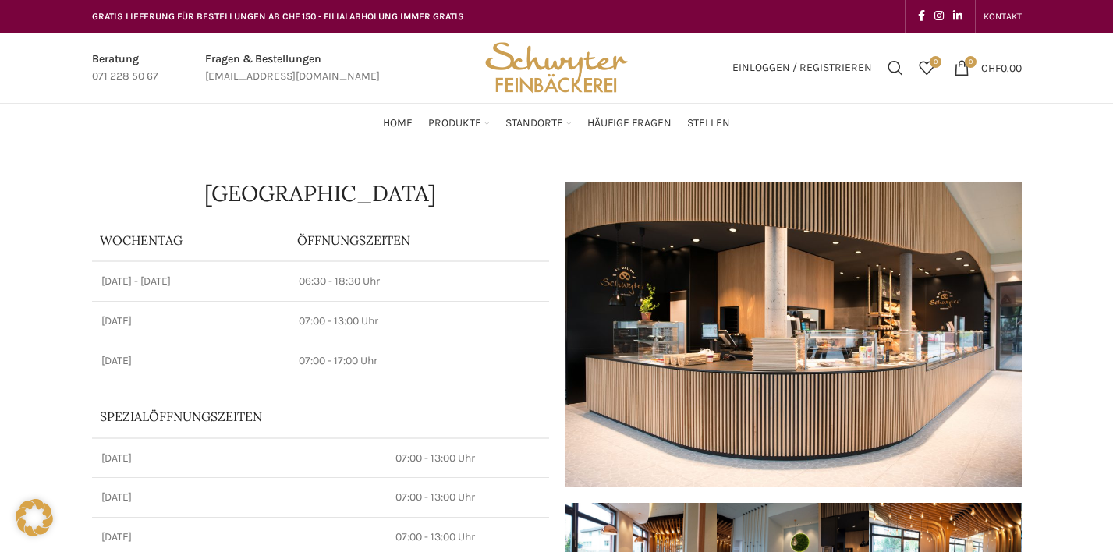
scroll to position [6, 0]
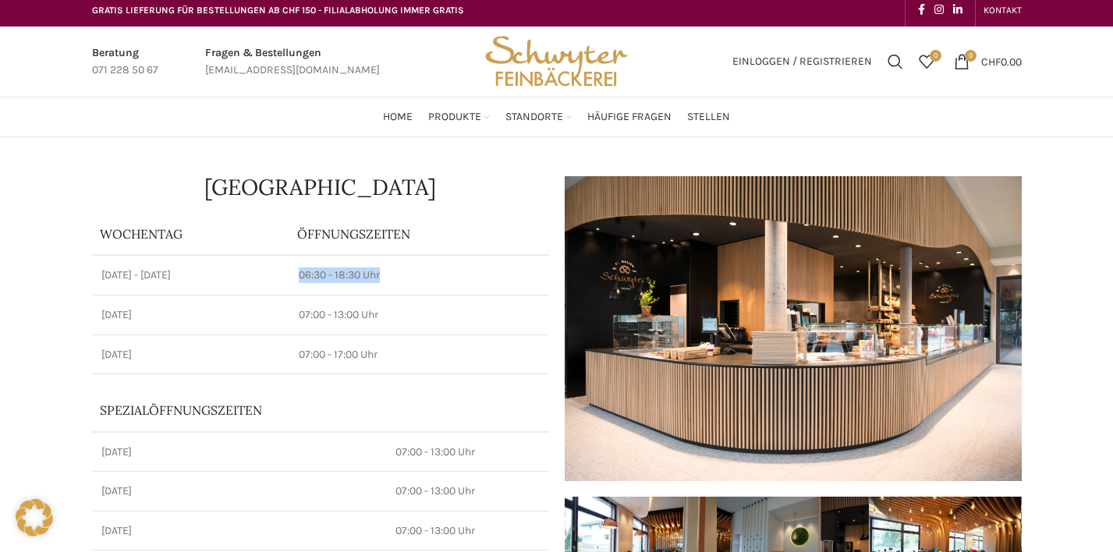
drag, startPoint x: 296, startPoint y: 268, endPoint x: 464, endPoint y: 268, distance: 167.7
click at [464, 268] on td "06:30 - 18:30 Uhr" at bounding box center [418, 275] width 259 height 40
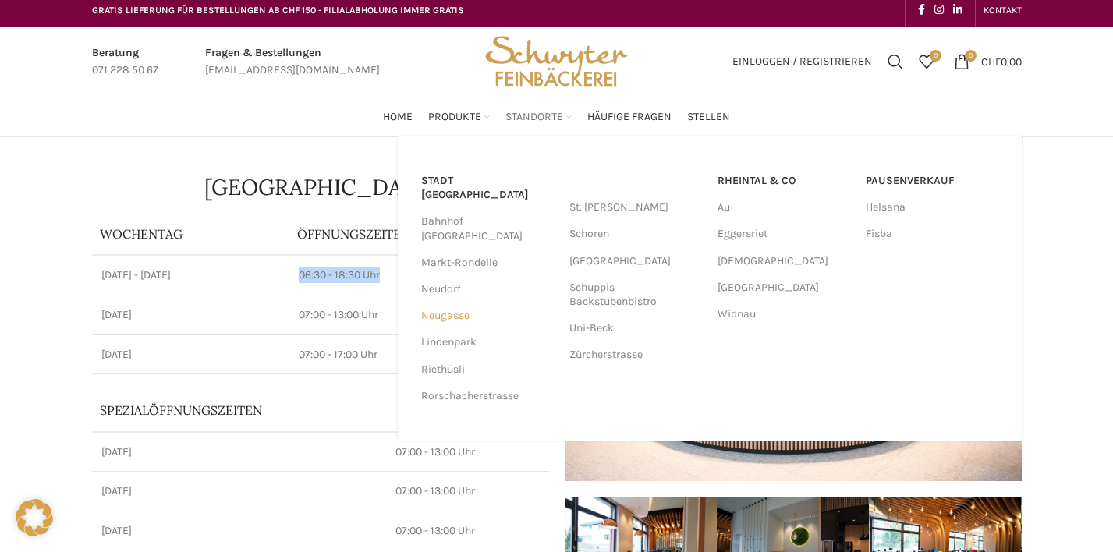
click at [460, 303] on link "Neugasse" at bounding box center [487, 316] width 133 height 27
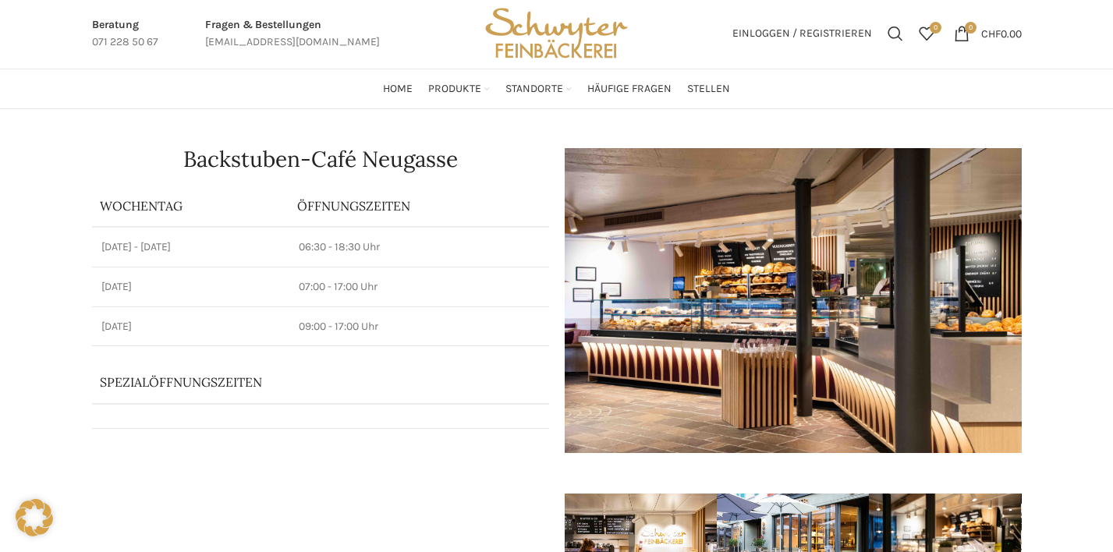
scroll to position [36, 0]
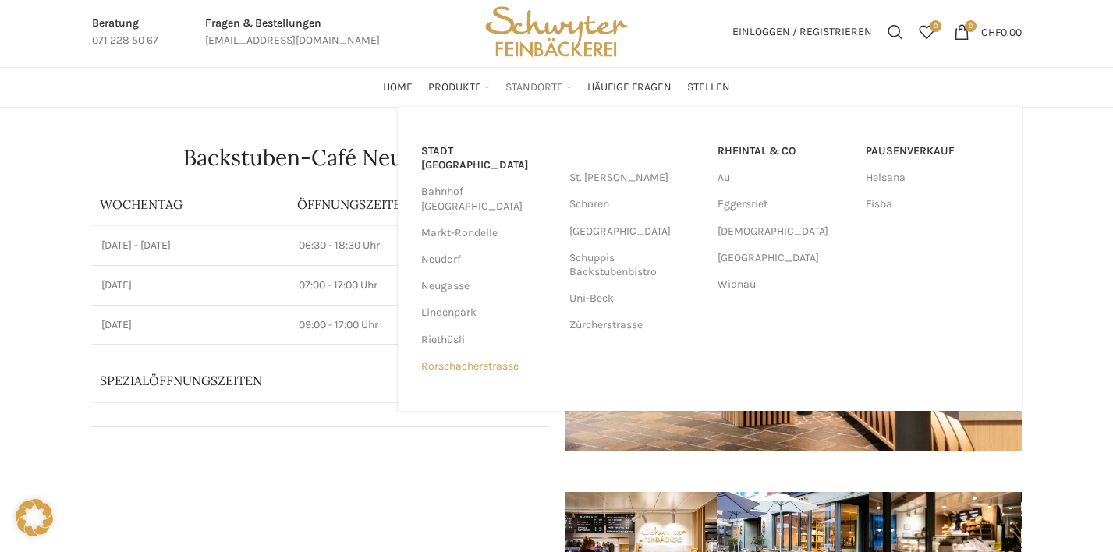
click at [456, 353] on link "Rorschacherstrasse" at bounding box center [487, 366] width 133 height 27
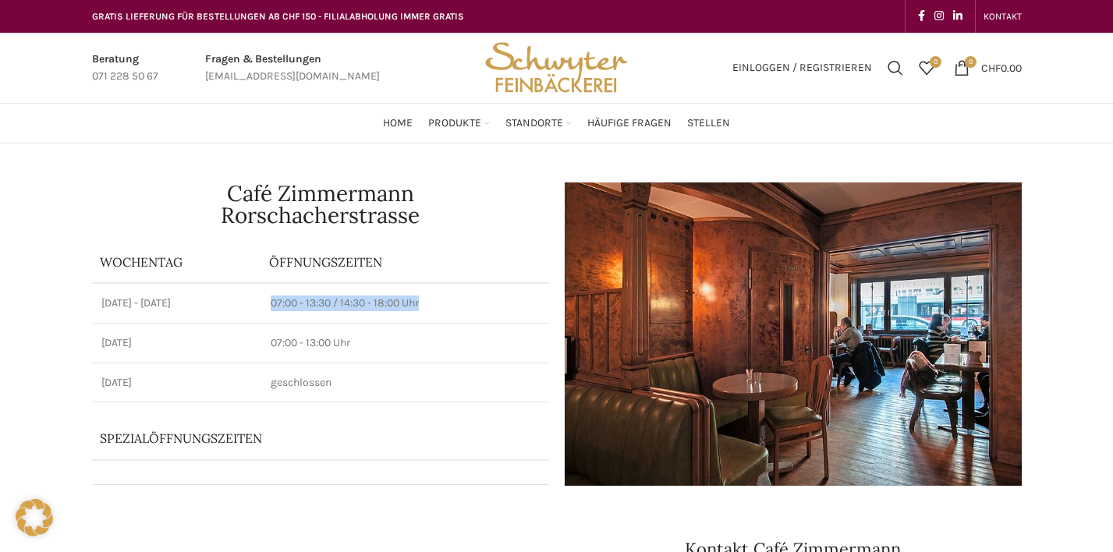
drag, startPoint x: 266, startPoint y: 294, endPoint x: 463, endPoint y: 298, distance: 197.4
click at [463, 298] on td "07:00 - 13:30 / 14:30 - 18:00 Uhr" at bounding box center [405, 303] width 288 height 40
click at [463, 298] on p "07:00 - 13:30 / 14:30 - 18:00 Uhr" at bounding box center [405, 304] width 269 height 16
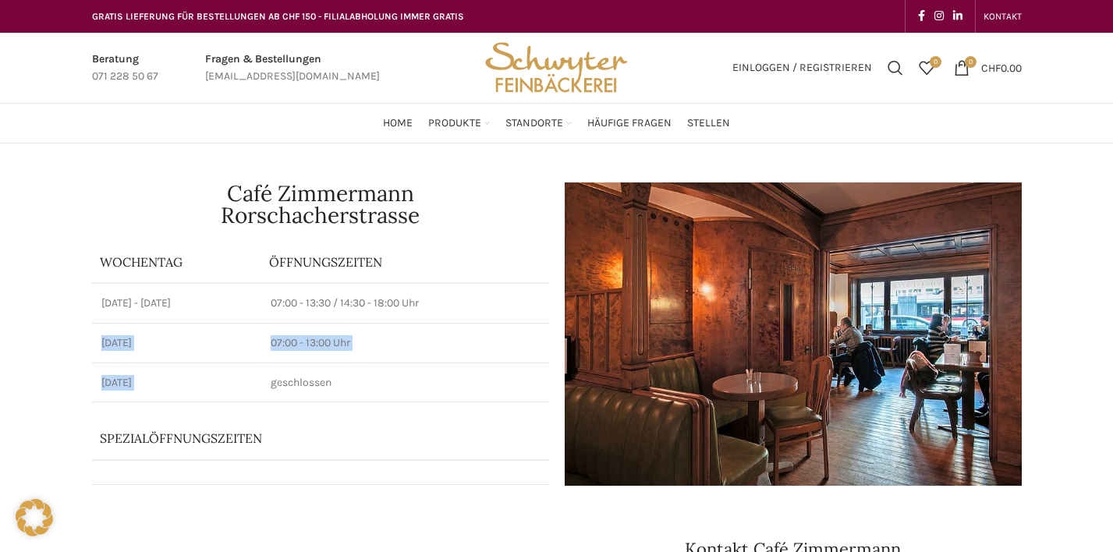
drag, startPoint x: 463, startPoint y: 298, endPoint x: 353, endPoint y: 372, distance: 133.3
click at [353, 372] on tbody "Montag - Freitag 07:00 - 13:30 / 14:30 - 18:00 Uhr Samstag 07:00 - 13:00 Uhr So…" at bounding box center [320, 342] width 457 height 119
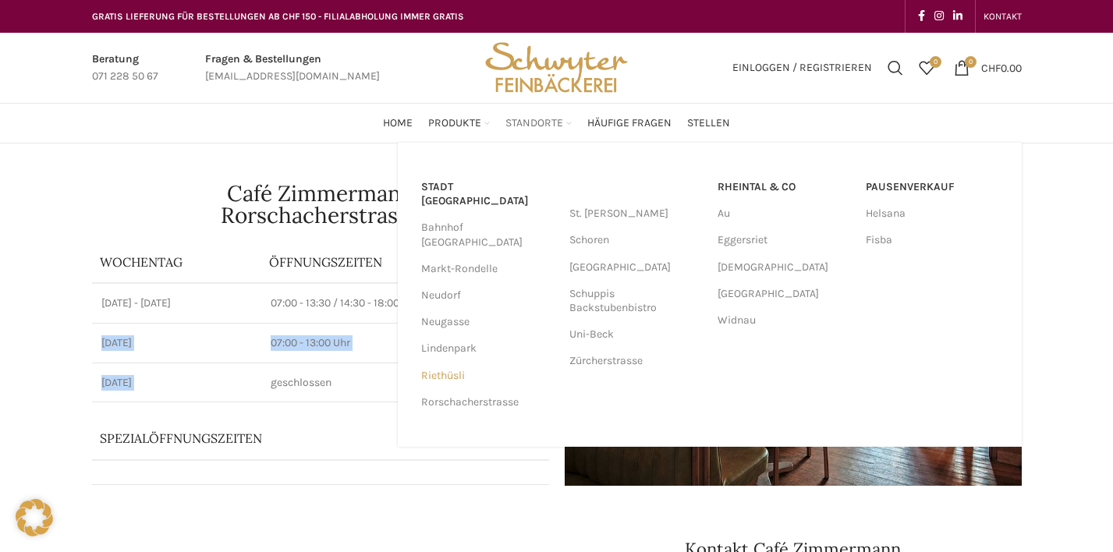
click at [440, 363] on link "Riethüsli" at bounding box center [487, 376] width 133 height 27
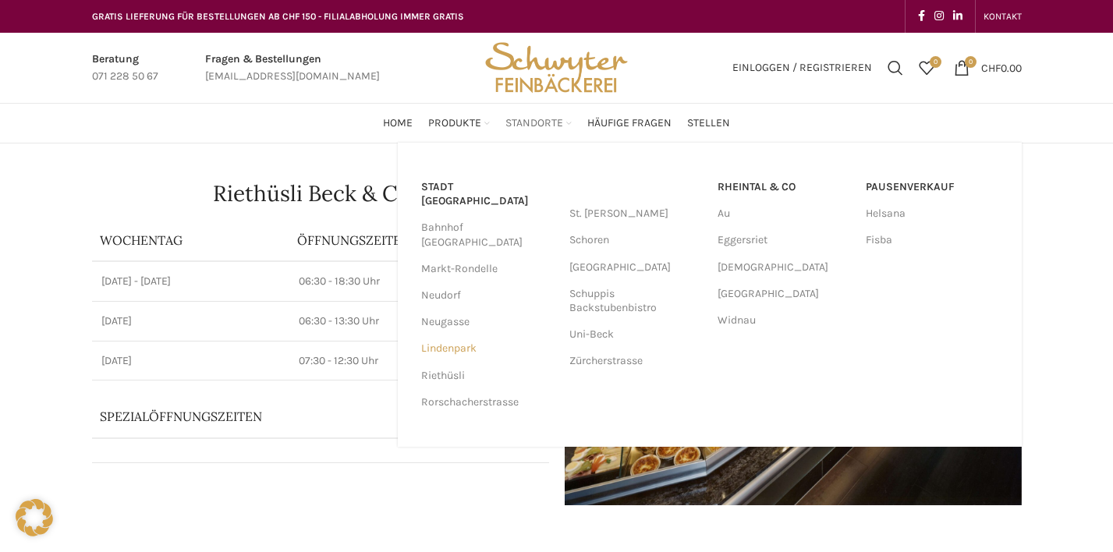
click at [467, 335] on link "Lindenpark" at bounding box center [487, 348] width 133 height 27
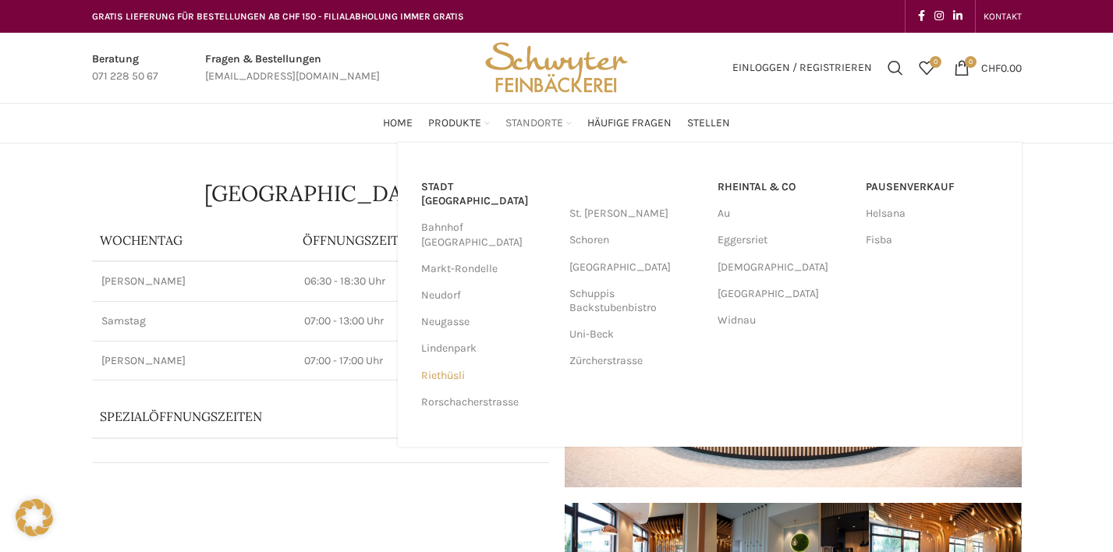
click at [447, 363] on link "Riethüsli" at bounding box center [487, 376] width 133 height 27
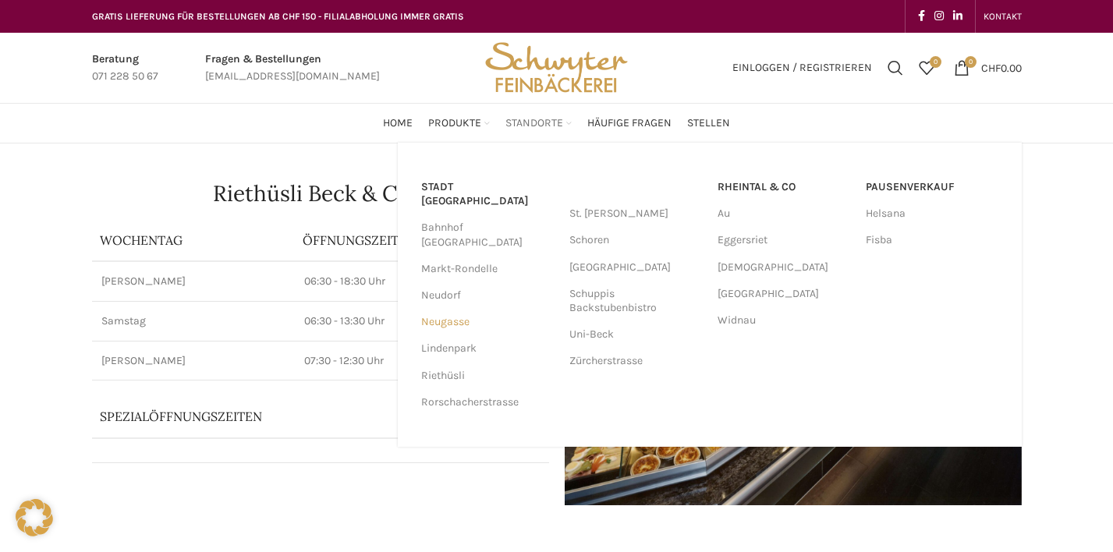
click at [442, 309] on link "Neugasse" at bounding box center [487, 322] width 133 height 27
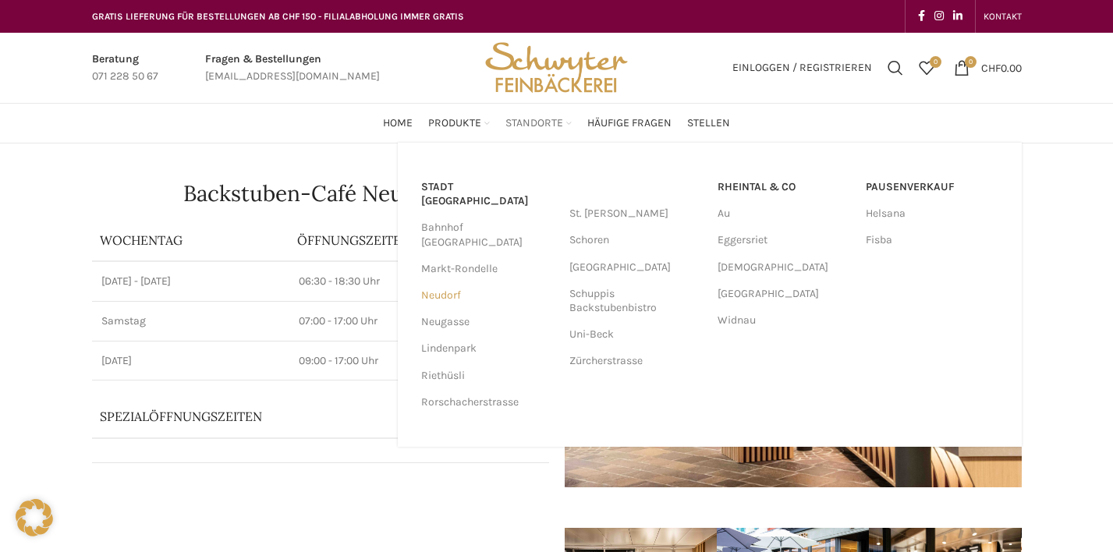
click at [449, 282] on link "Neudorf" at bounding box center [487, 295] width 133 height 27
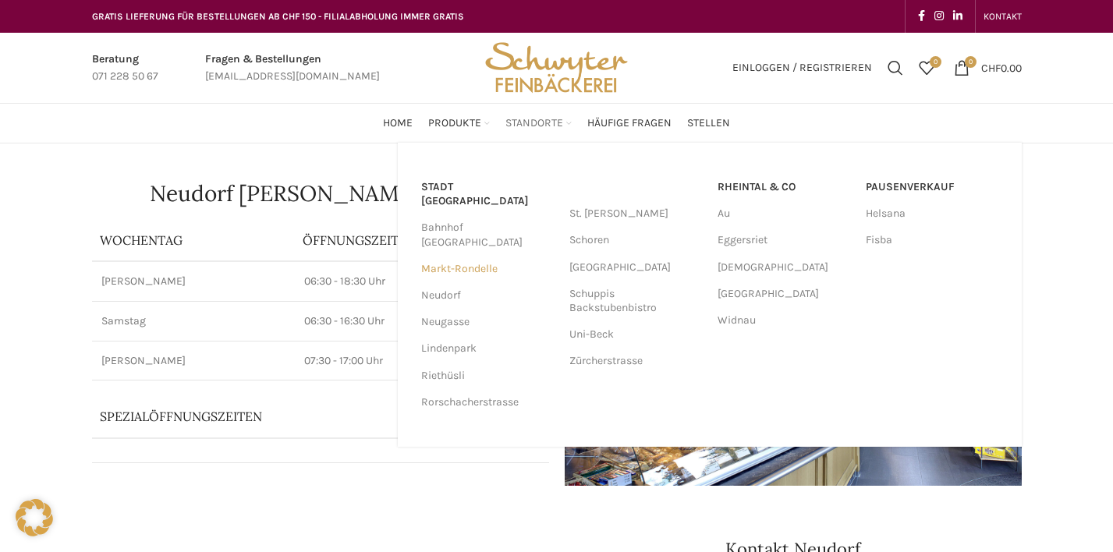
click at [477, 256] on link "Markt-Rondelle" at bounding box center [487, 269] width 133 height 27
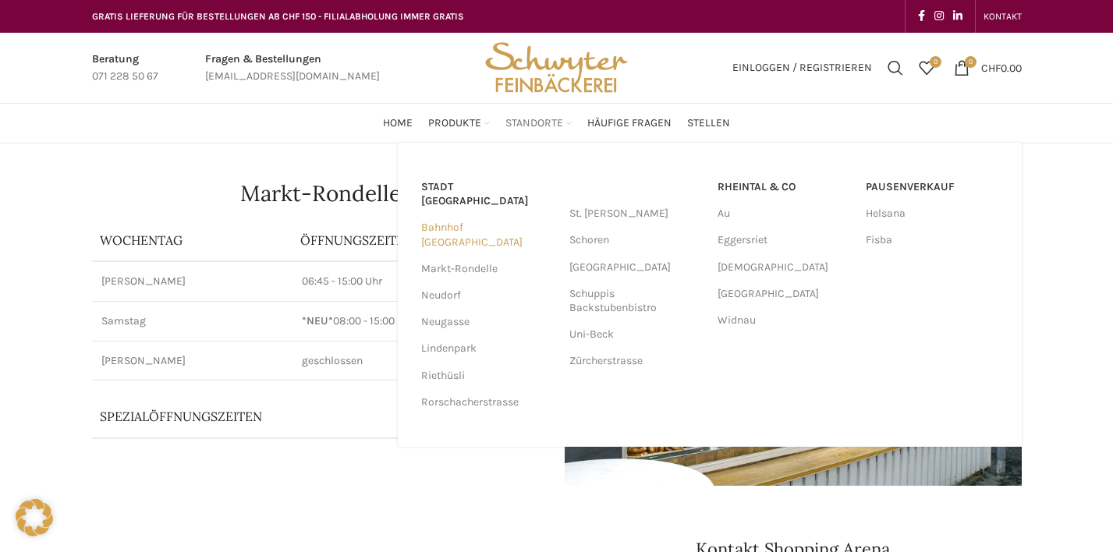
click at [498, 215] on link "Bahnhof [GEOGRAPHIC_DATA]" at bounding box center [487, 235] width 133 height 41
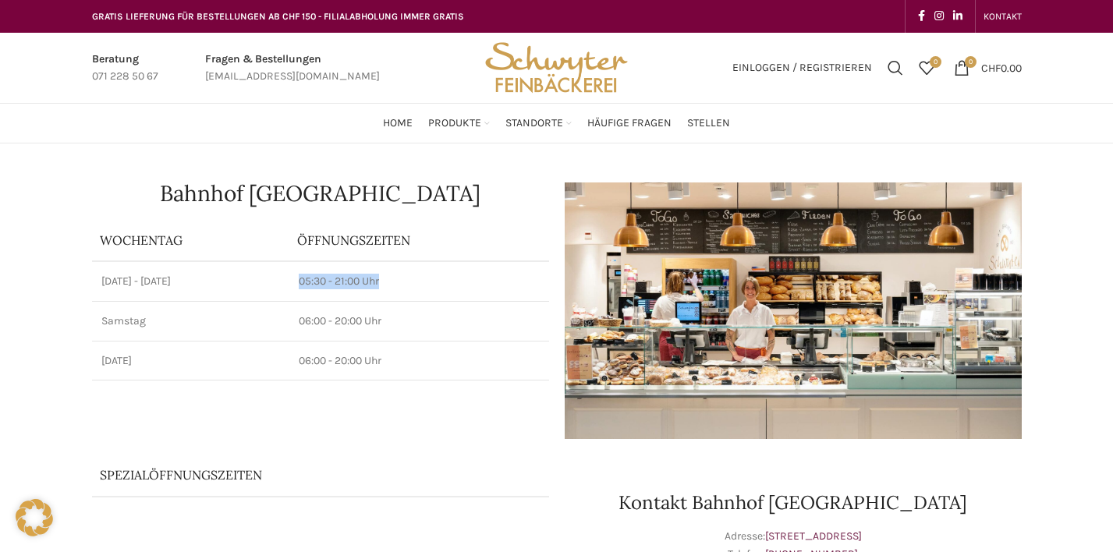
drag, startPoint x: 299, startPoint y: 280, endPoint x: 457, endPoint y: 286, distance: 158.5
click at [457, 286] on td "05:30 - 21:00 Uhr" at bounding box center [418, 281] width 259 height 40
click at [457, 286] on p "05:30 - 21:00 Uhr" at bounding box center [419, 282] width 240 height 16
drag, startPoint x: 457, startPoint y: 286, endPoint x: 258, endPoint y: 254, distance: 201.5
click at [258, 254] on table "Wochentag ÖFFNUNGSZEITEN [DATE][GEOGRAPHIC_DATA][DATE] 05:30 - 21:00 Uhr [DATE]…" at bounding box center [320, 300] width 457 height 161
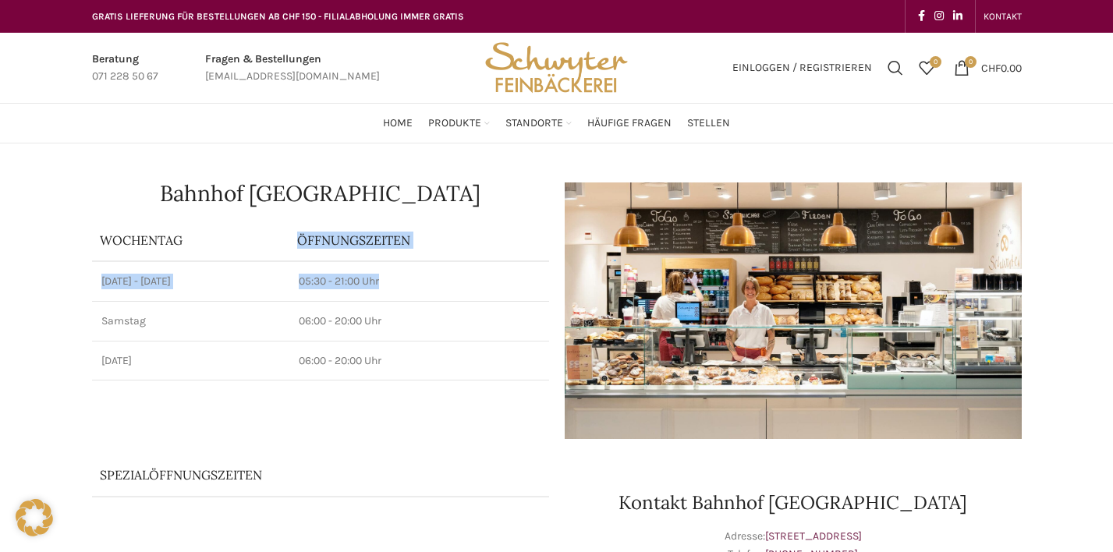
drag, startPoint x: 258, startPoint y: 254, endPoint x: 414, endPoint y: 287, distance: 159.6
click at [414, 287] on table "Wochentag ÖFFNUNGSZEITEN [DATE][GEOGRAPHIC_DATA][DATE] 05:30 - 21:00 Uhr [DATE]…" at bounding box center [320, 300] width 457 height 161
click at [414, 287] on p "05:30 - 21:00 Uhr" at bounding box center [419, 282] width 240 height 16
drag, startPoint x: 414, startPoint y: 287, endPoint x: 300, endPoint y: 272, distance: 115.6
click at [300, 272] on td "05:30 - 21:00 Uhr" at bounding box center [418, 281] width 259 height 40
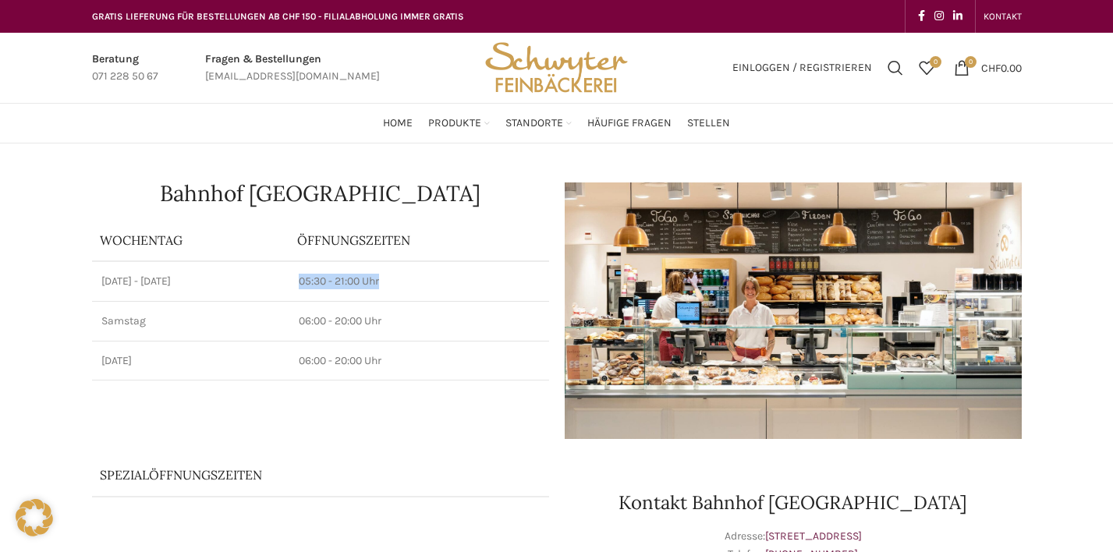
click at [300, 272] on td "05:30 - 21:00 Uhr" at bounding box center [418, 281] width 259 height 40
drag, startPoint x: 300, startPoint y: 272, endPoint x: 382, endPoint y: 382, distance: 137.6
click at [382, 382] on div "Bahnhof [GEOGRAPHIC_DATA] Wochentag ÖFFNUNGSZEITEN [DATE][GEOGRAPHIC_DATA][DATE…" at bounding box center [320, 311] width 473 height 272
click at [381, 383] on div "Bahnhof [GEOGRAPHIC_DATA] Wochentag ÖFFNUNGSZEITEN [DATE][GEOGRAPHIC_DATA][DATE…" at bounding box center [320, 311] width 473 height 272
